Goal: Transaction & Acquisition: Download file/media

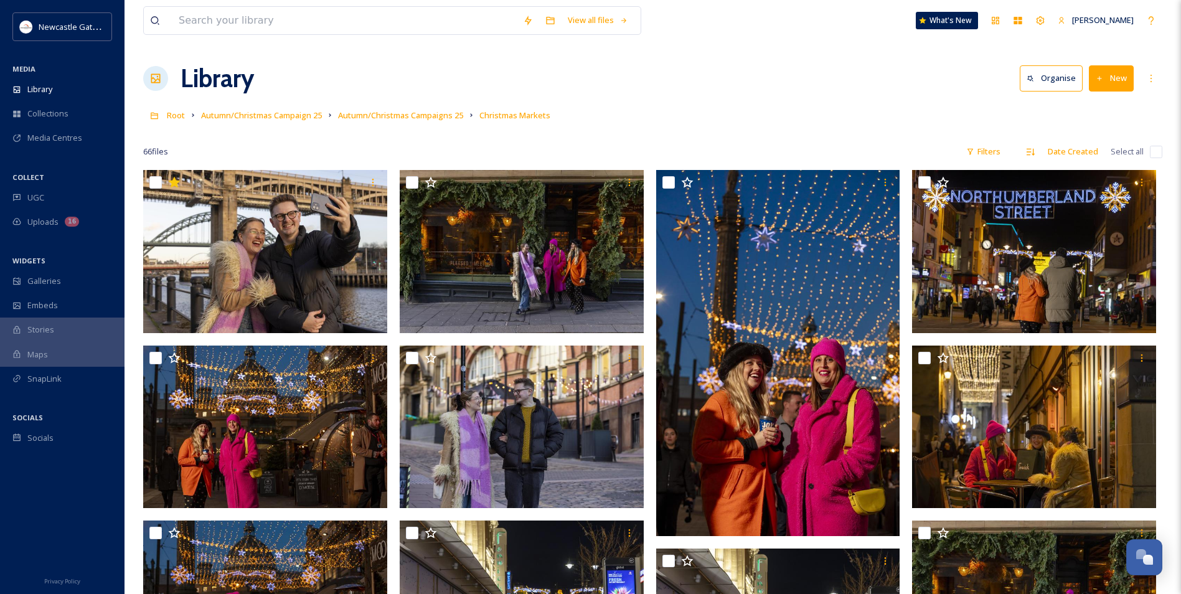
click at [38, 202] on span "UGC" at bounding box center [35, 198] width 17 height 12
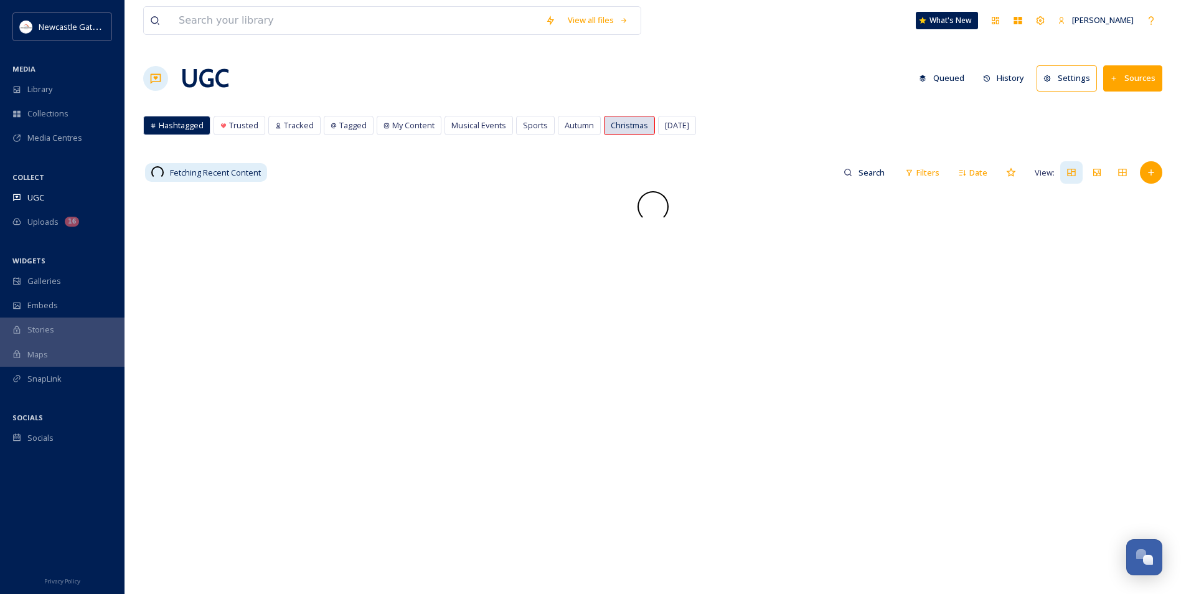
click at [621, 125] on span "Christmas" at bounding box center [629, 126] width 37 height 12
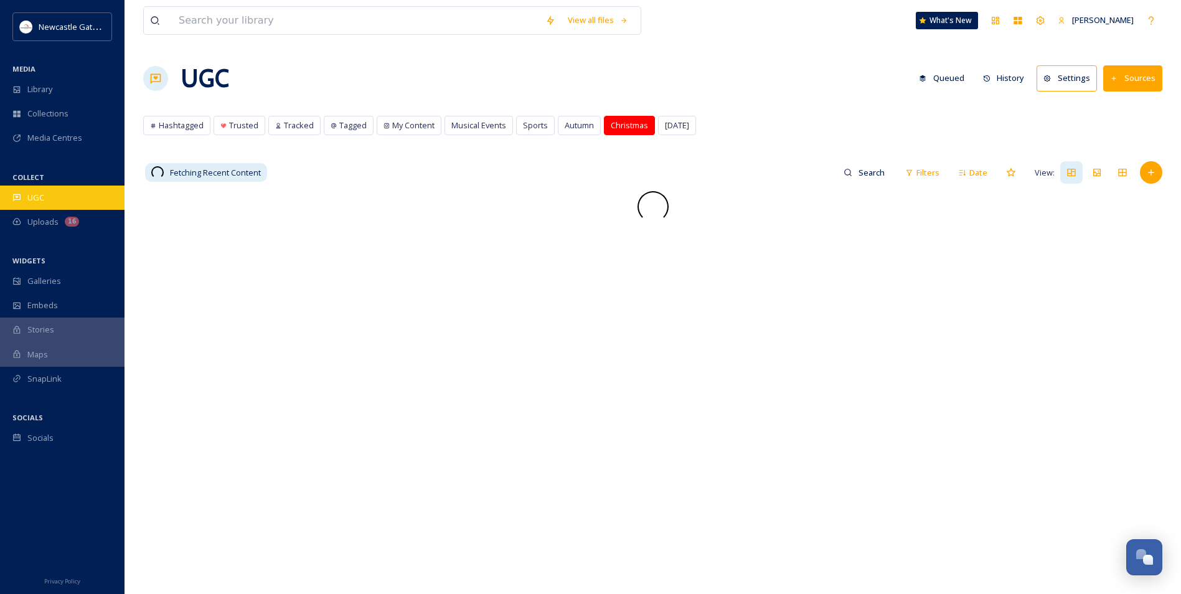
click at [65, 191] on div "UGC" at bounding box center [62, 198] width 125 height 24
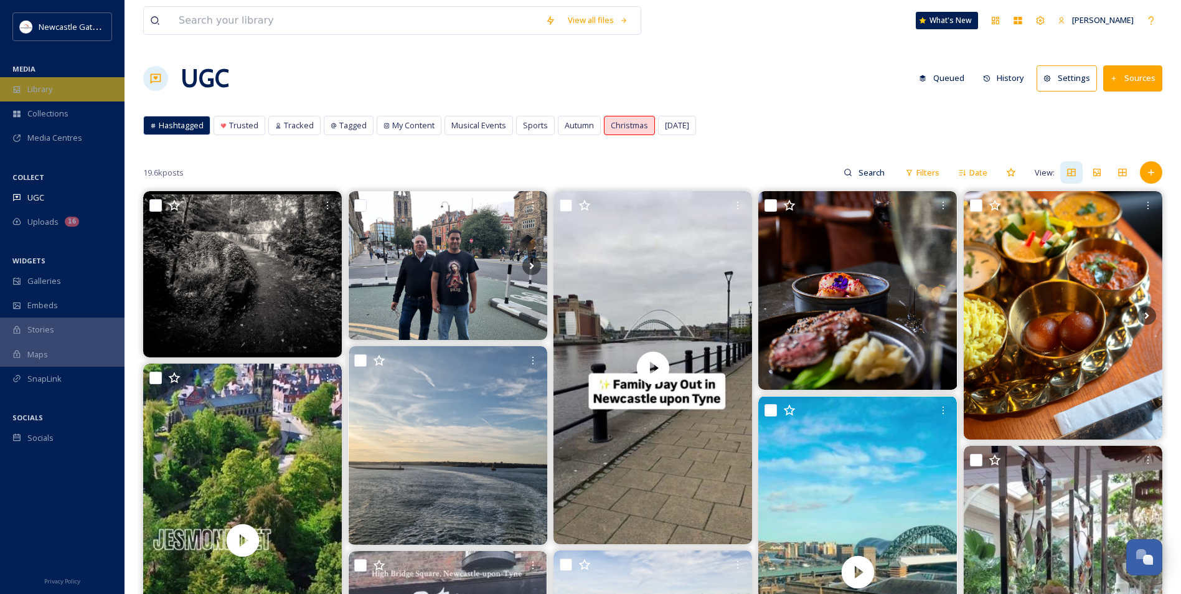
click at [65, 90] on div "Library" at bounding box center [62, 89] width 125 height 24
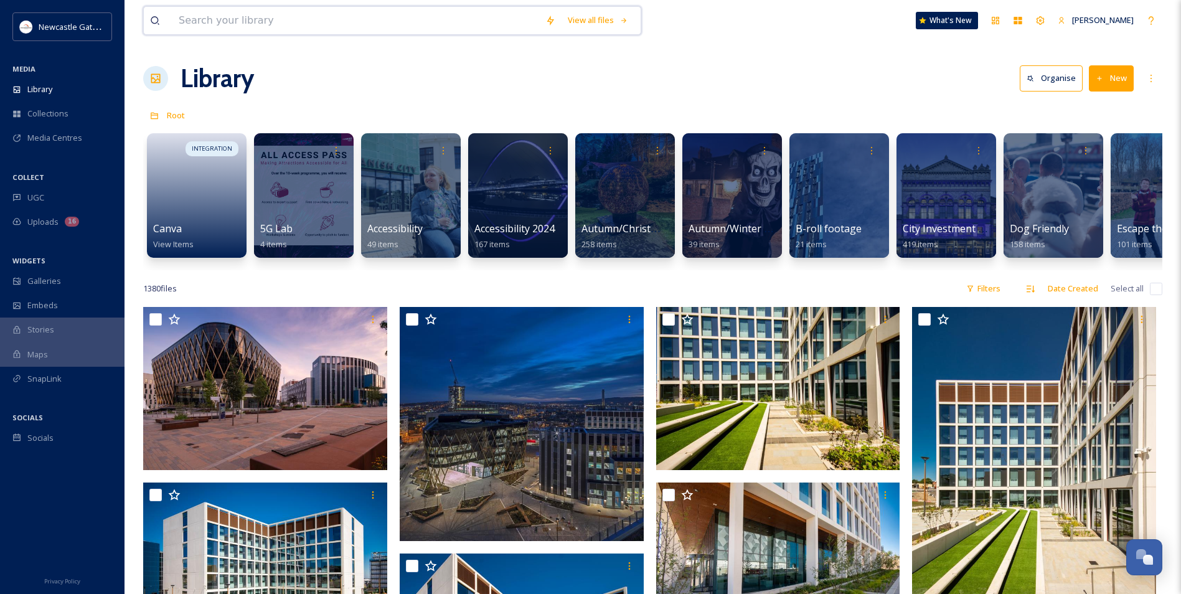
click at [240, 12] on input at bounding box center [355, 20] width 367 height 27
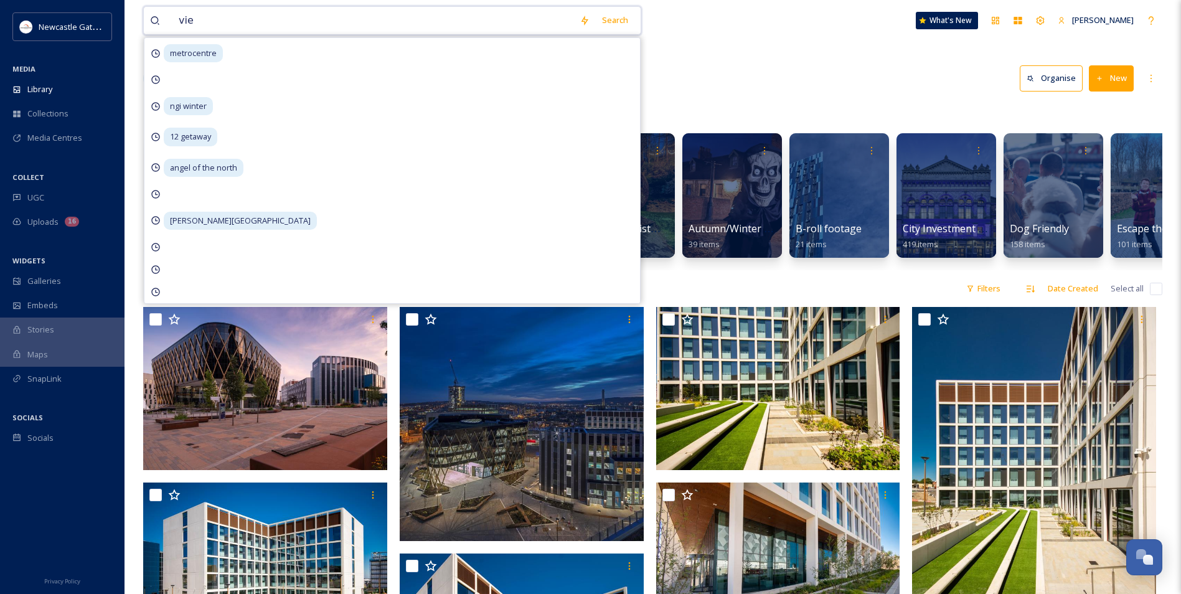
type input "view"
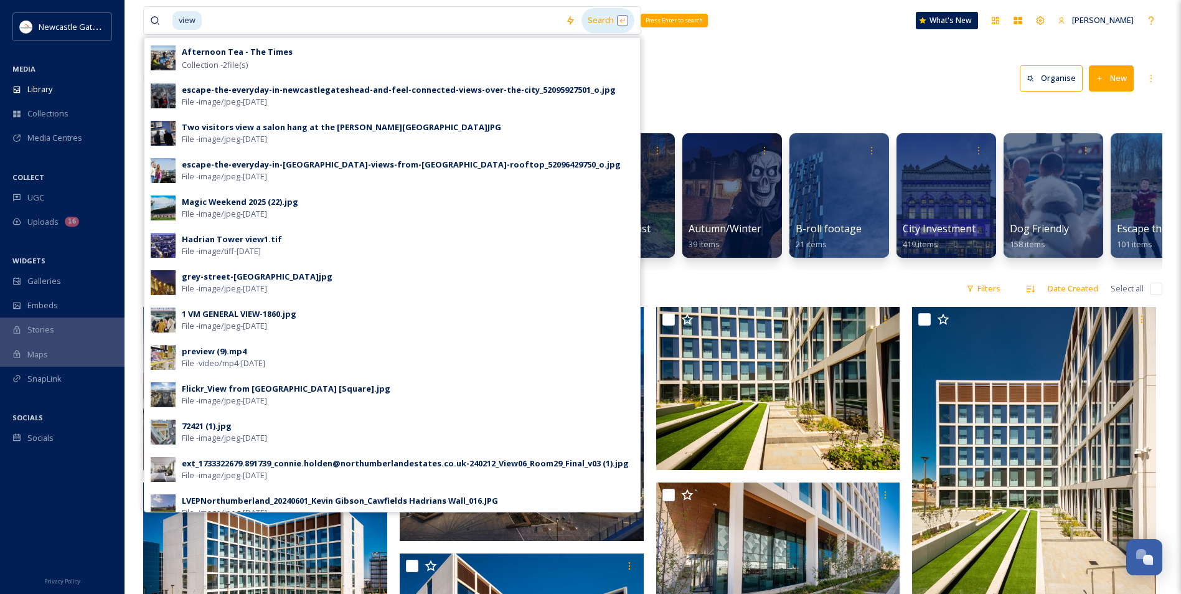
click at [592, 19] on div "Search Press Enter to search" at bounding box center [608, 20] width 53 height 24
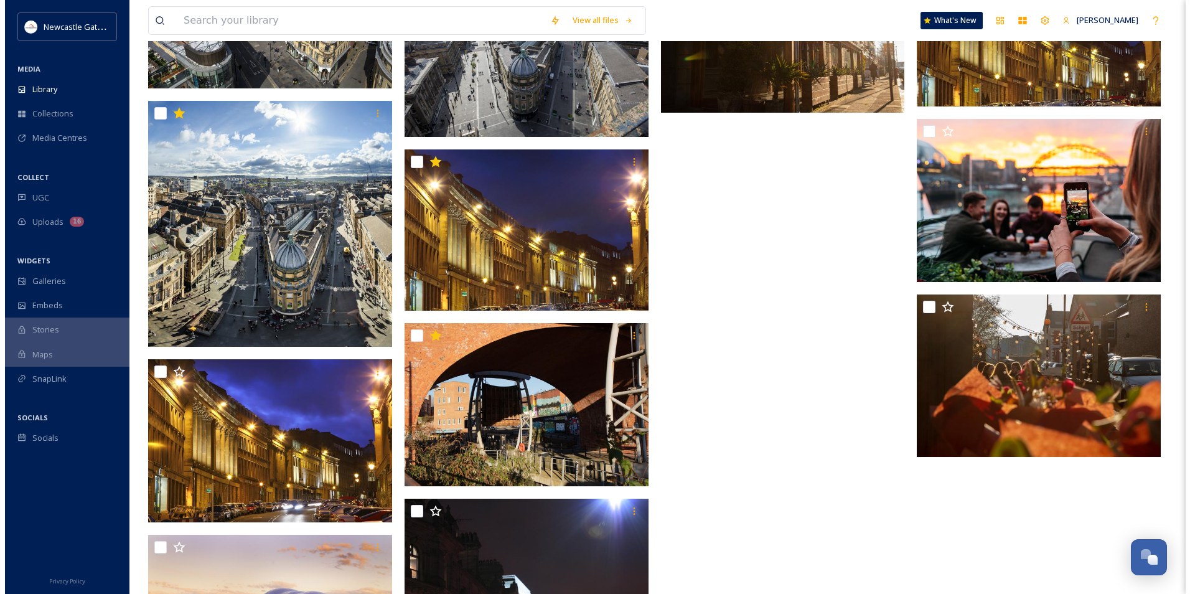
scroll to position [6927, 0]
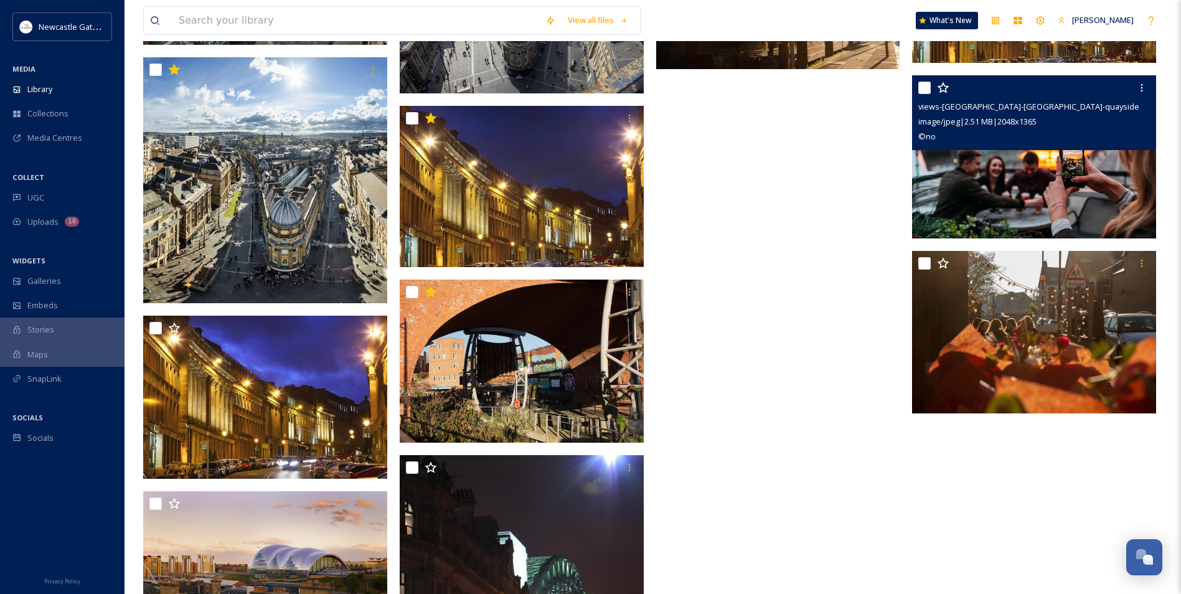
click at [1060, 203] on img at bounding box center [1034, 156] width 244 height 163
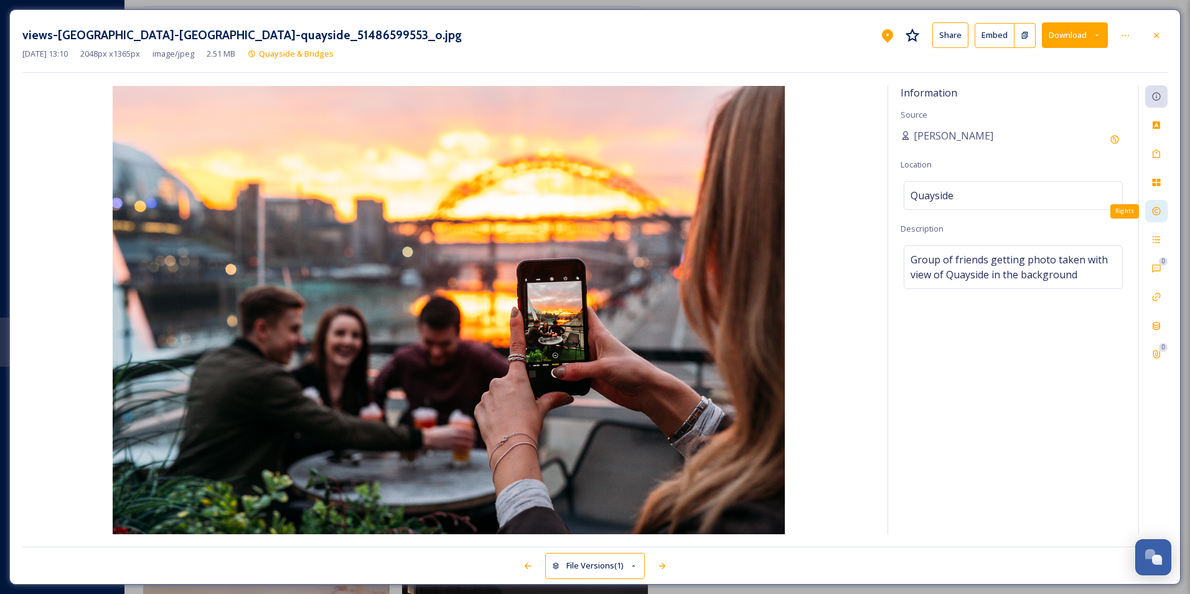
click at [1156, 211] on icon at bounding box center [1156, 211] width 8 height 8
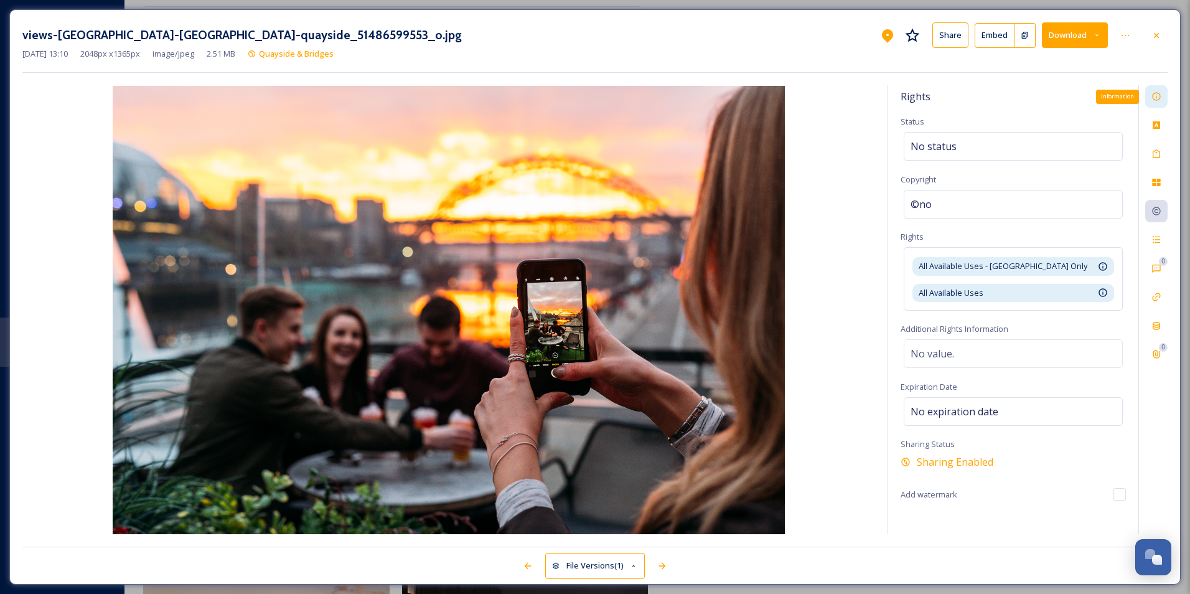
click at [1159, 89] on div "Information" at bounding box center [1157, 96] width 22 height 22
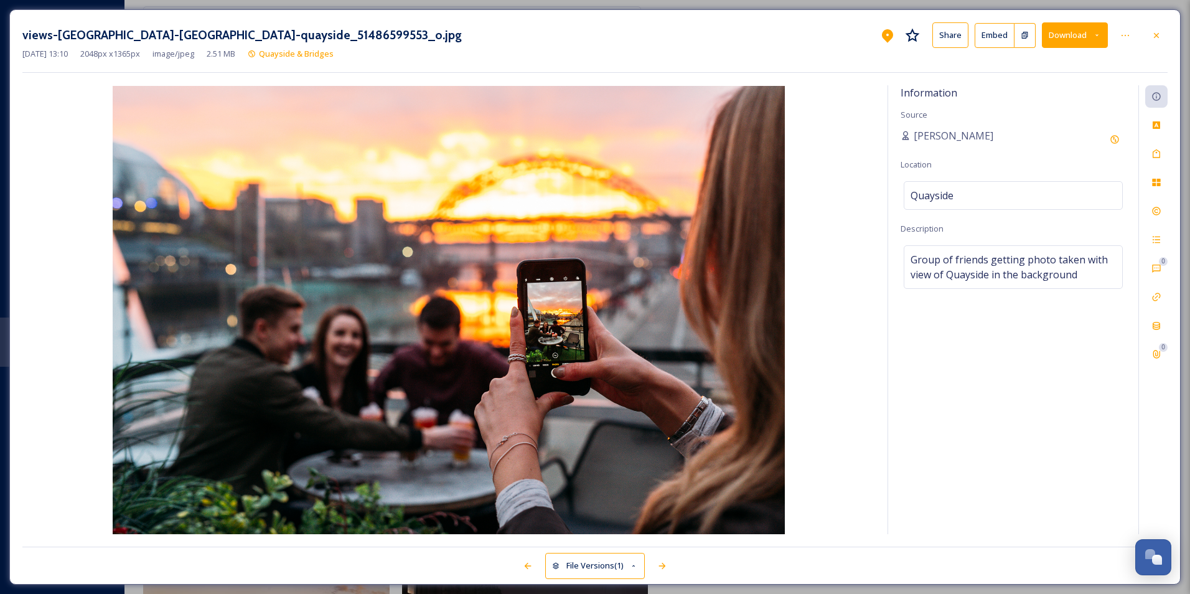
click at [1077, 27] on button "Download" at bounding box center [1075, 35] width 66 height 26
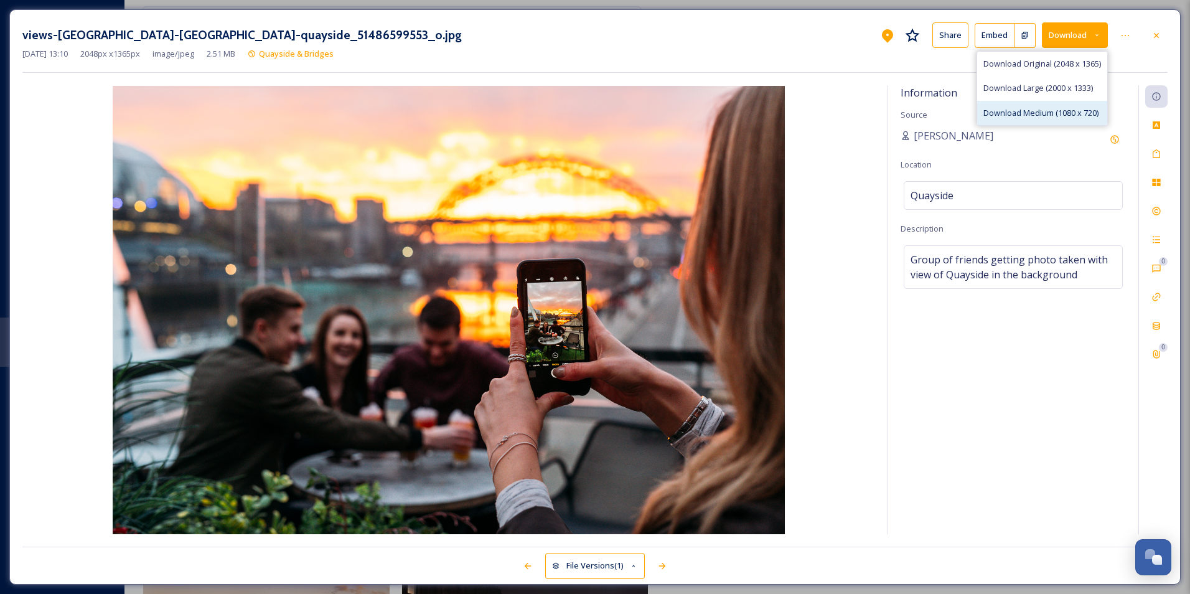
click at [1035, 107] on span "Download Medium (1080 x 720)" at bounding box center [1041, 113] width 115 height 12
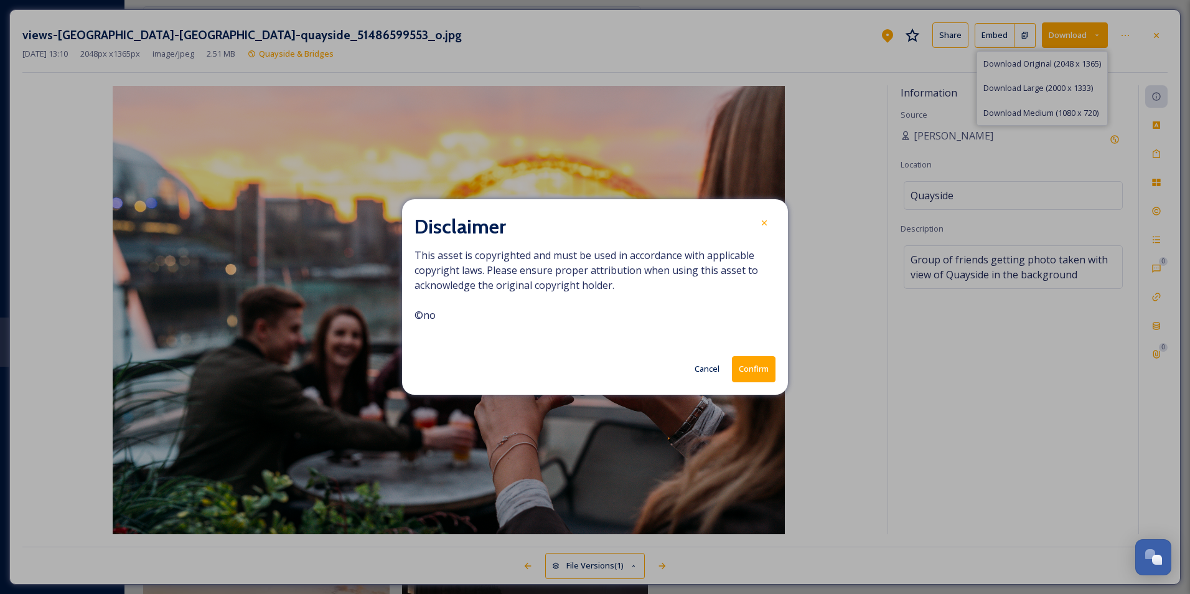
click at [756, 370] on button "Confirm" at bounding box center [754, 369] width 44 height 26
